Goal: Task Accomplishment & Management: Complete application form

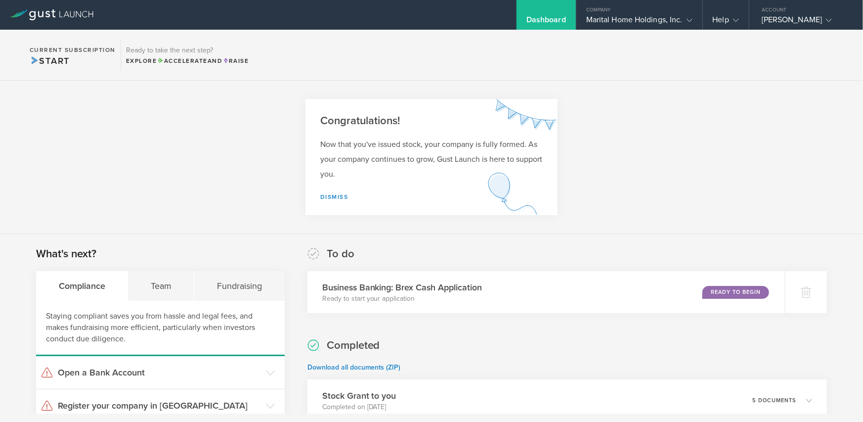
scroll to position [49, 0]
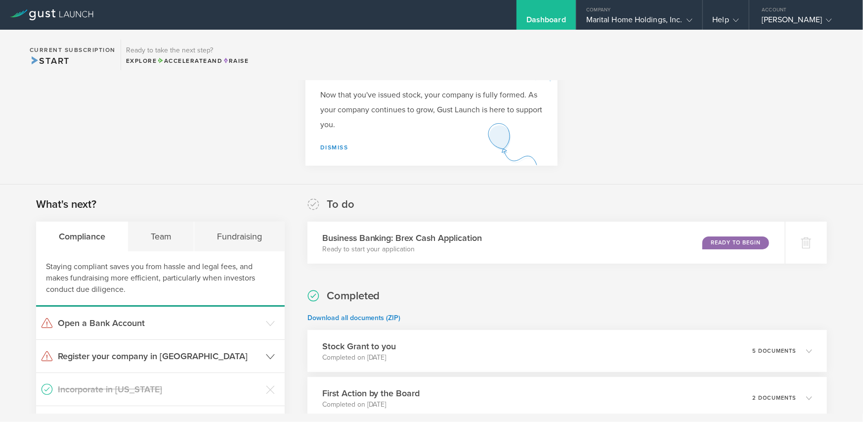
click at [121, 358] on h3 "Register your company in [GEOGRAPHIC_DATA]" at bounding box center [159, 356] width 203 height 13
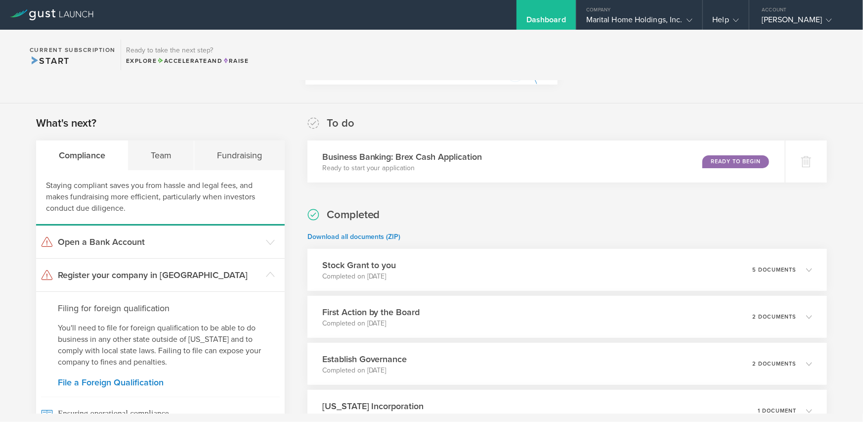
scroll to position [148, 0]
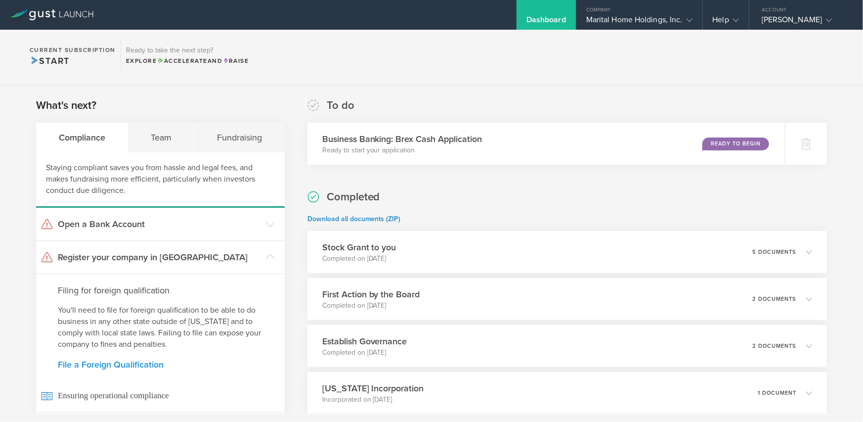
click at [115, 366] on link "File a Foreign Qualification" at bounding box center [160, 364] width 205 height 9
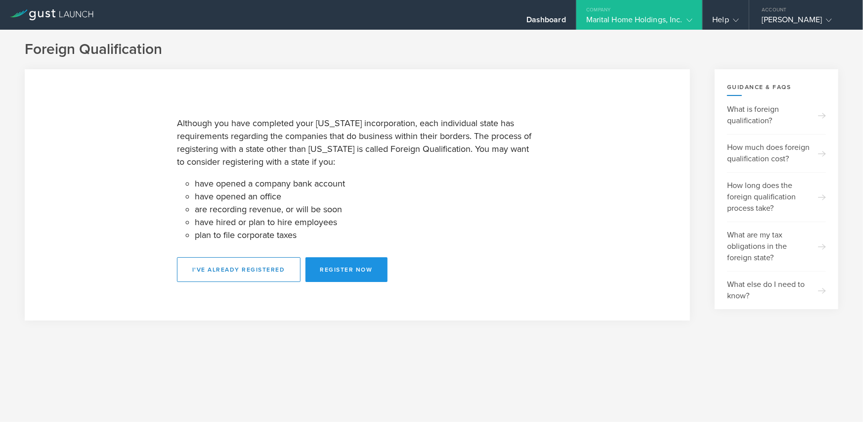
click at [376, 273] on button "Register Now" at bounding box center [347, 269] width 82 height 25
select select "FL"
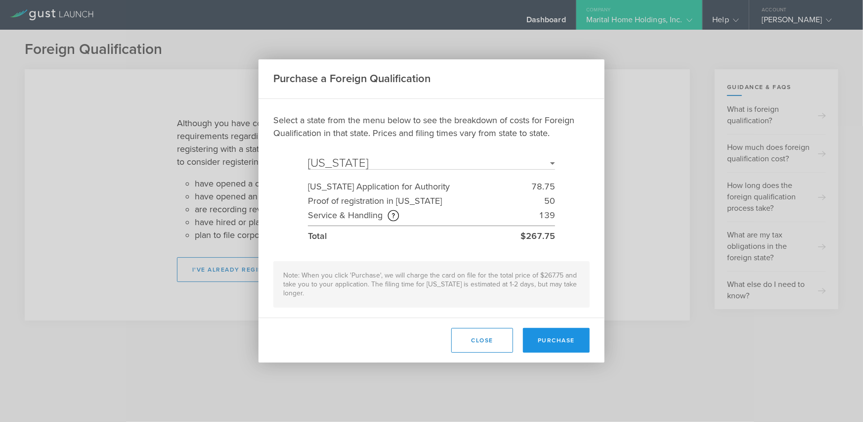
click at [554, 343] on button "Purchase" at bounding box center [556, 340] width 67 height 25
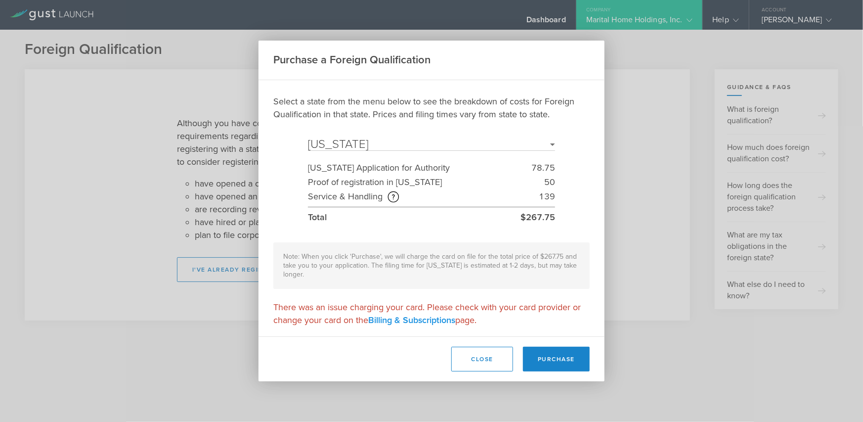
click at [402, 320] on link "Billing & Subscriptions" at bounding box center [411, 319] width 87 height 11
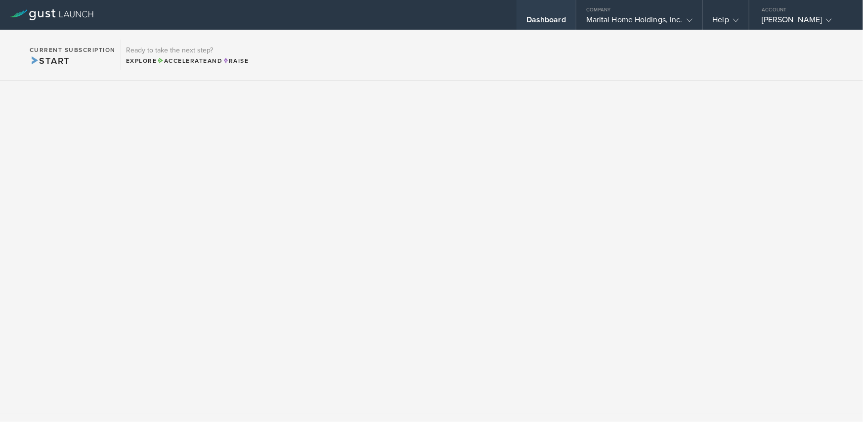
click at [558, 21] on div "Dashboard" at bounding box center [546, 22] width 40 height 15
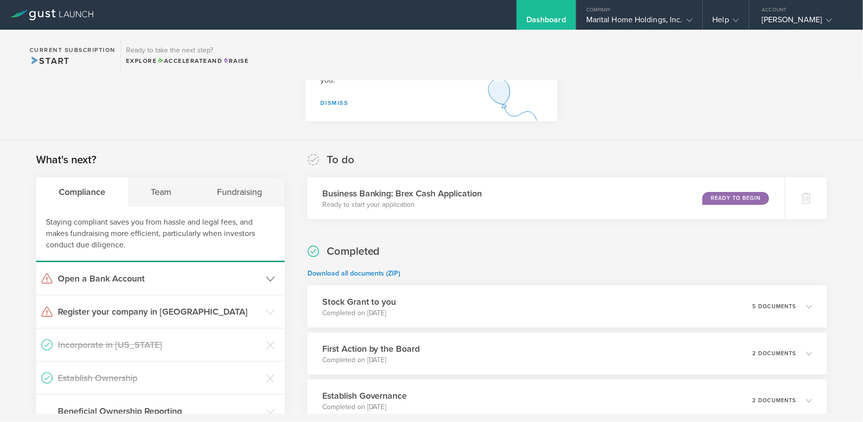
scroll to position [99, 0]
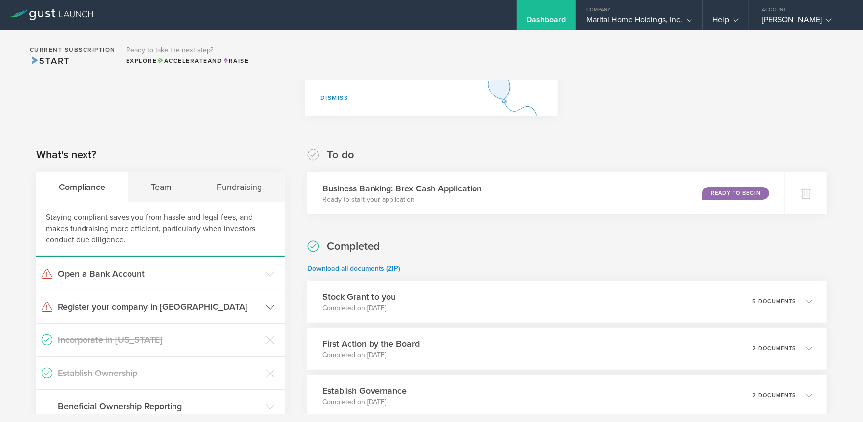
drag, startPoint x: 163, startPoint y: 307, endPoint x: 167, endPoint y: 301, distance: 7.0
click at [163, 306] on h3 "Register your company in [GEOGRAPHIC_DATA]" at bounding box center [159, 306] width 203 height 13
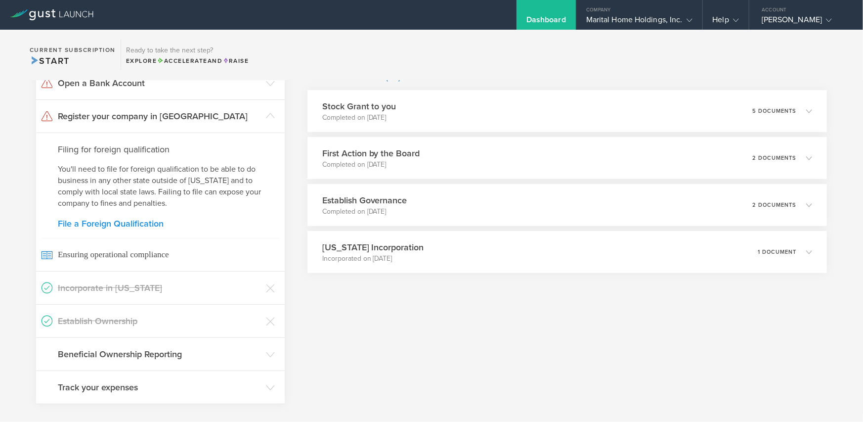
scroll to position [297, 0]
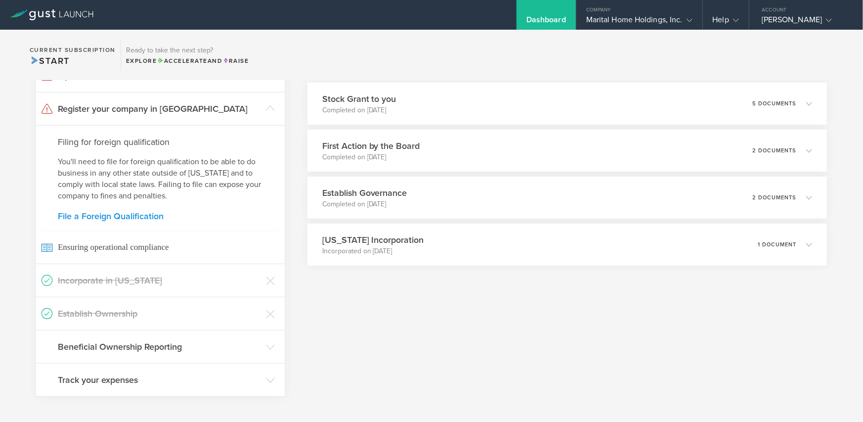
click at [95, 215] on link "File a Foreign Qualification" at bounding box center [160, 216] width 205 height 9
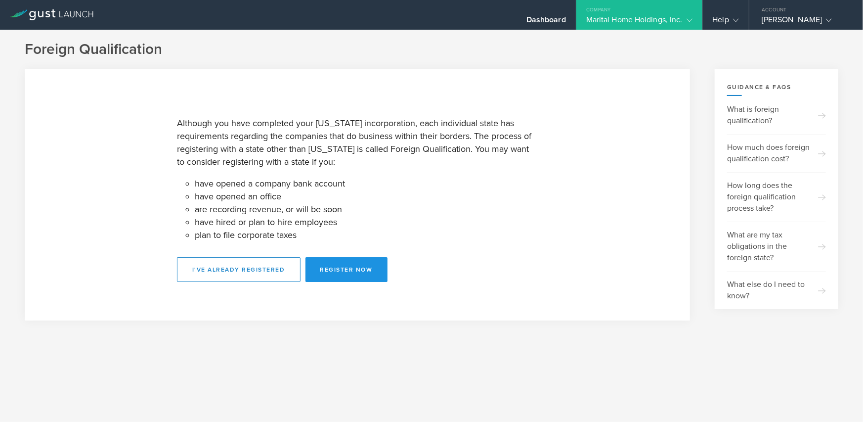
click at [357, 265] on button "Register Now" at bounding box center [347, 269] width 82 height 25
select select "FL"
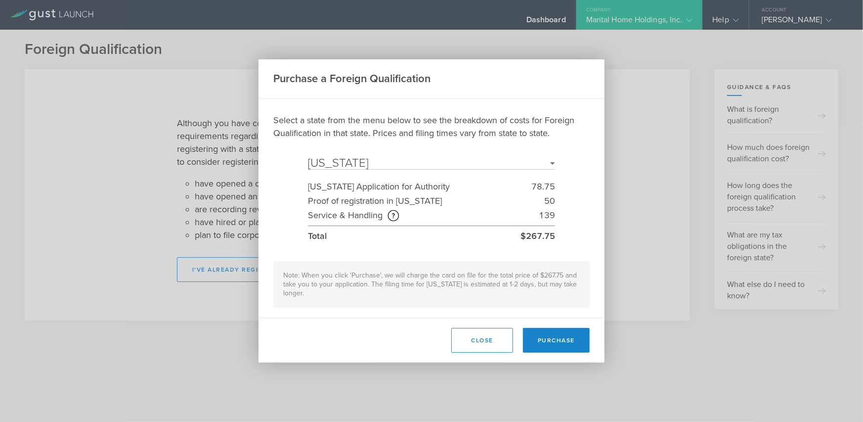
drag, startPoint x: 569, startPoint y: 340, endPoint x: 614, endPoint y: 355, distance: 47.8
click at [569, 339] on button "Purchase" at bounding box center [556, 340] width 67 height 25
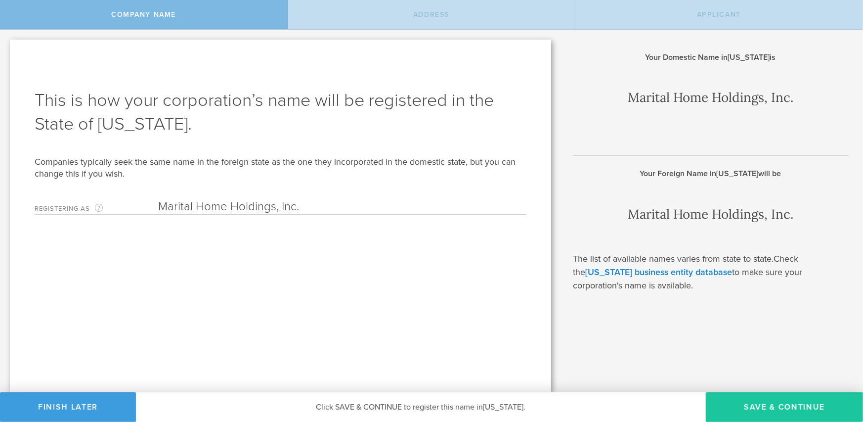
click at [763, 407] on button "Save & Continue" at bounding box center [784, 407] width 157 height 30
type input "[STREET_ADDRESS][PERSON_NAME]"
type input "Suite 350"
type input "[GEOGRAPHIC_DATA]"
type input "[US_STATE]"
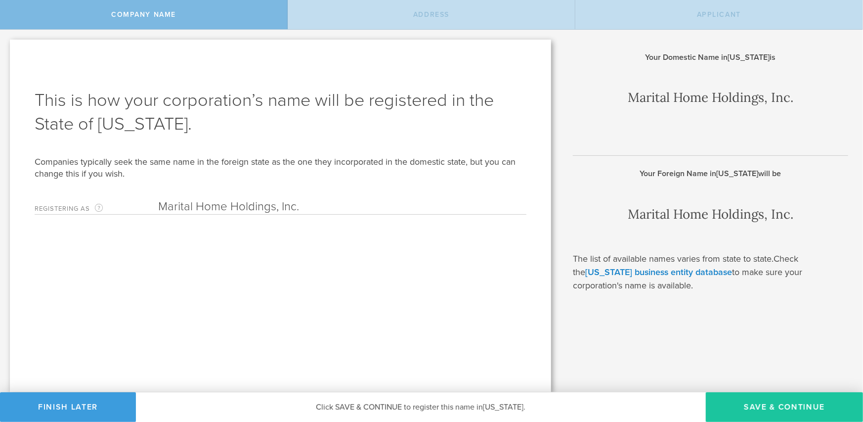
type input "33401"
type input "[GEOGRAPHIC_DATA]"
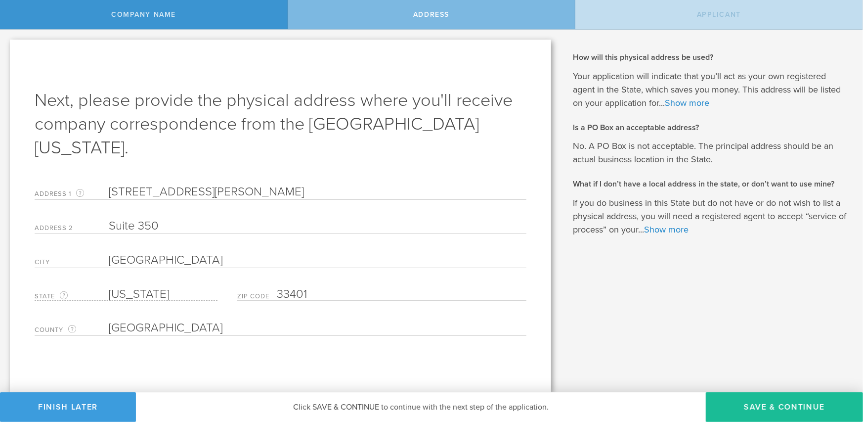
click at [763, 407] on button "Save & Continue" at bounding box center [784, 407] width 157 height 30
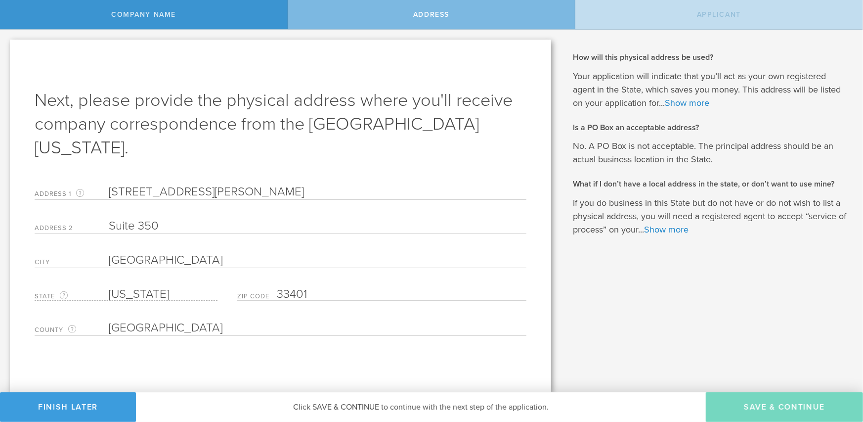
type input "[PERSON_NAME]"
type input "CEO"
type input "[PHONE_NUMBER]"
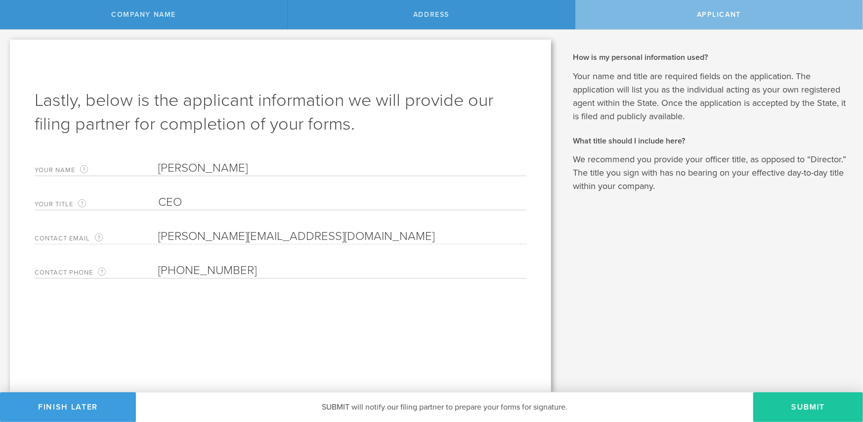
click at [823, 405] on button "Submit" at bounding box center [808, 407] width 110 height 30
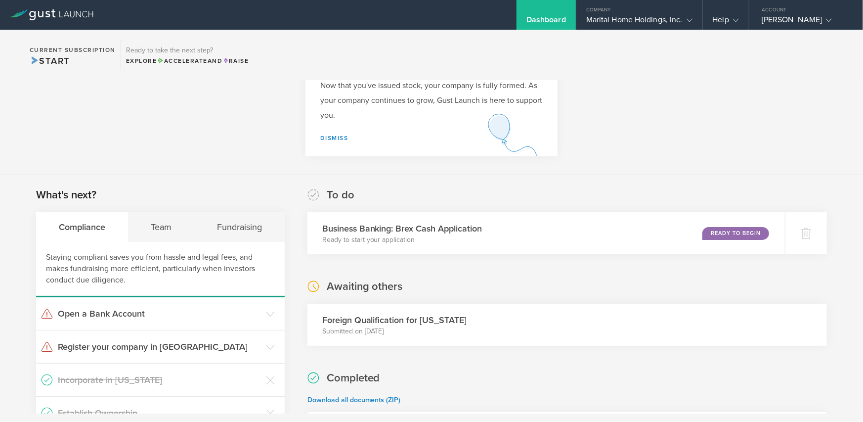
scroll to position [54, 0]
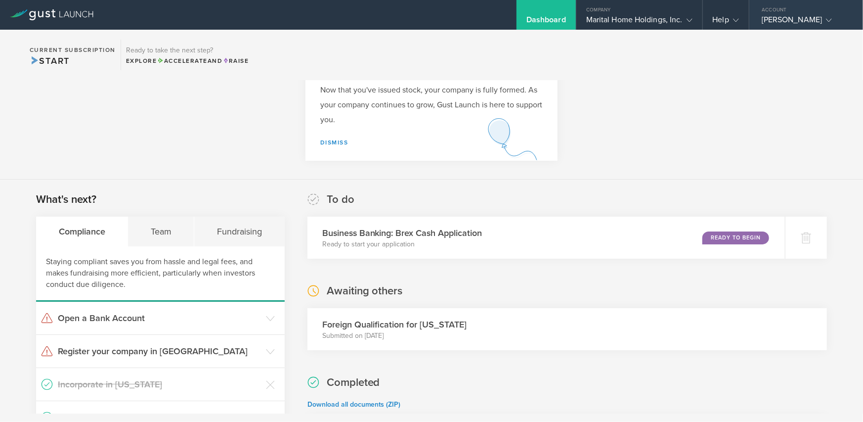
click at [832, 19] on polyline at bounding box center [829, 20] width 5 height 3
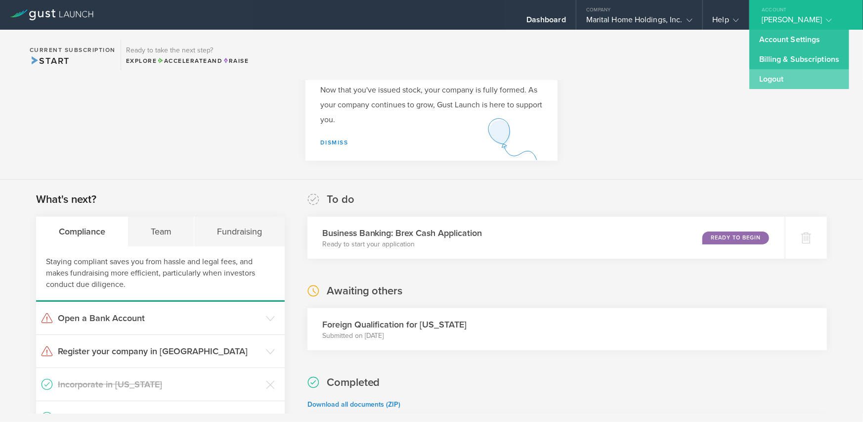
click at [776, 74] on link "Logout" at bounding box center [799, 79] width 100 height 20
